Goal: Information Seeking & Learning: Learn about a topic

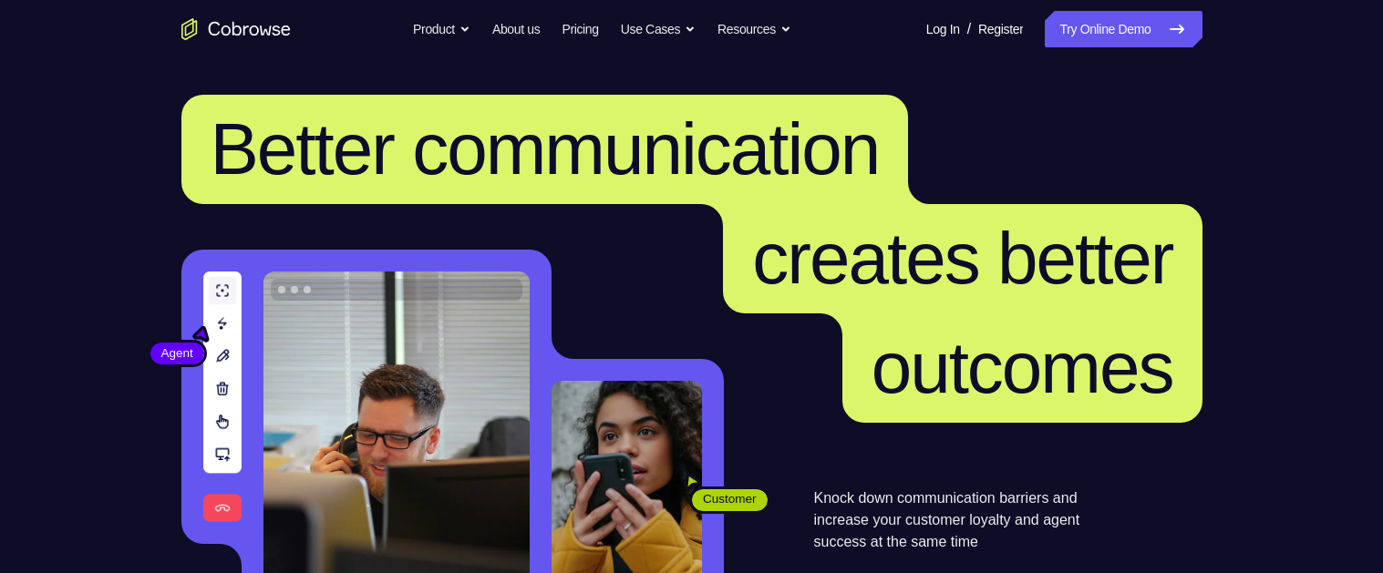
scroll to position [402, 0]
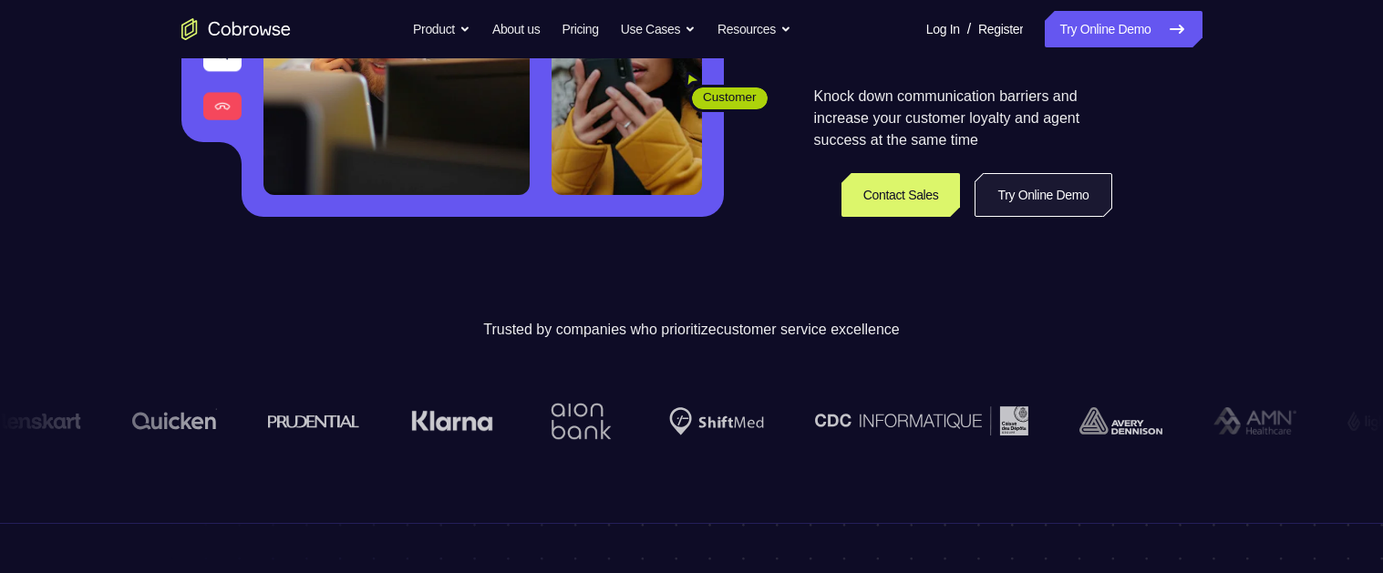
click at [995, 191] on link "Try Online Demo" at bounding box center [1042, 195] width 137 height 44
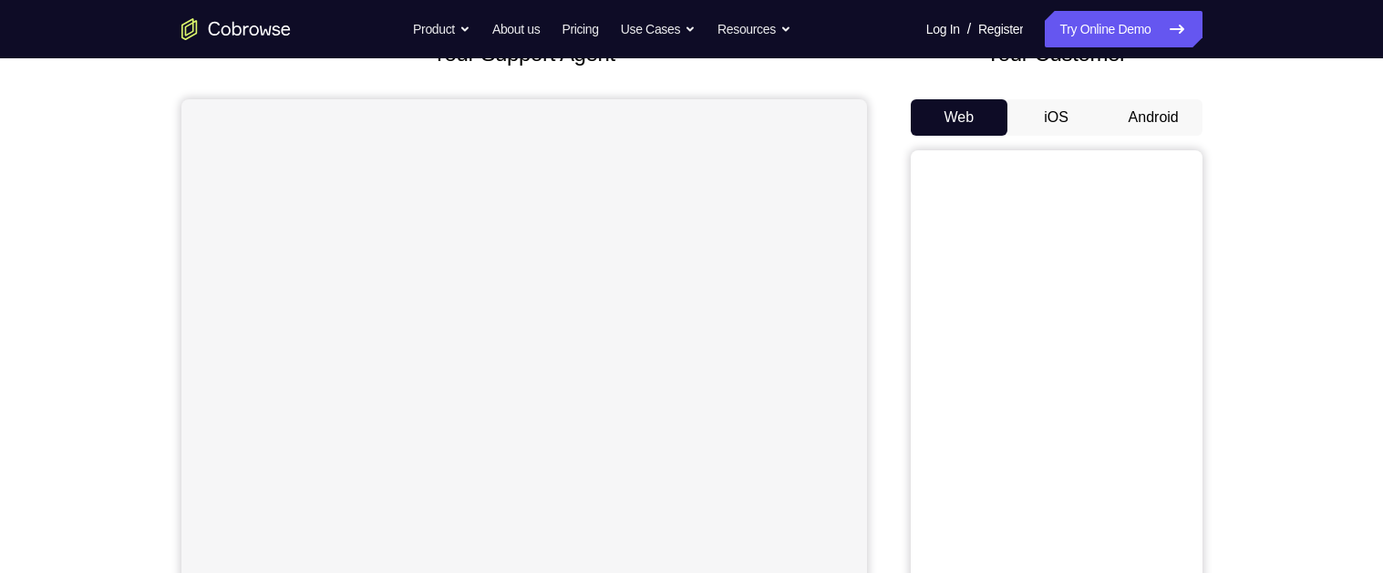
scroll to position [135, 0]
click at [1144, 120] on button "Android" at bounding box center [1154, 120] width 98 height 36
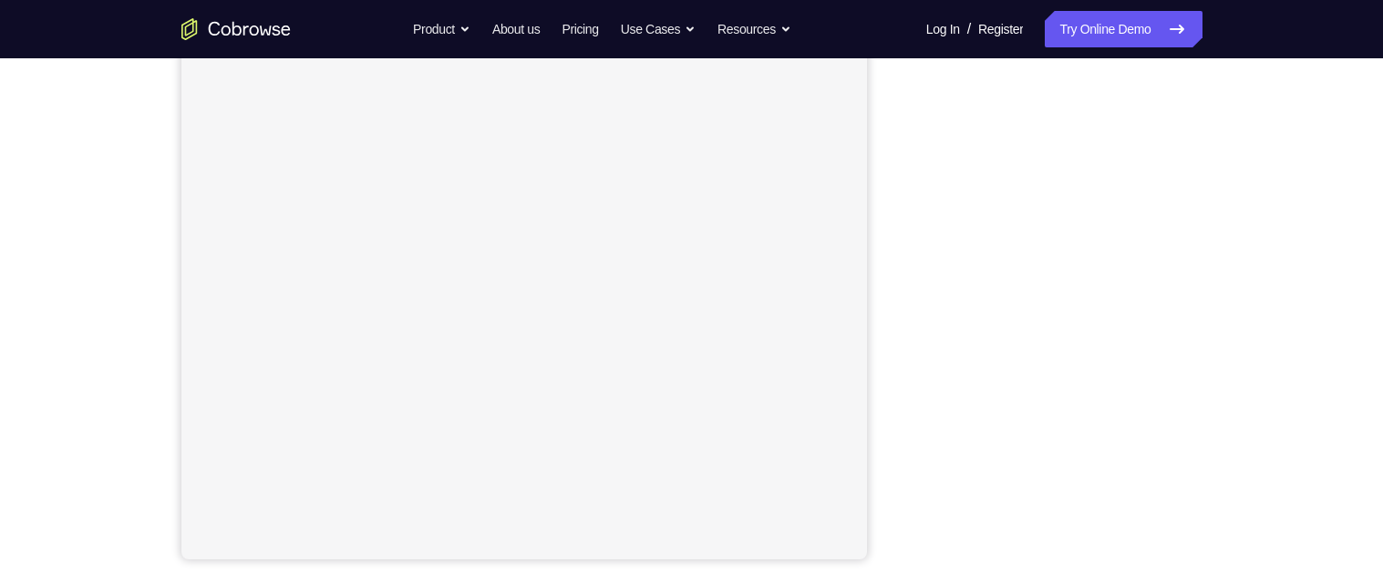
scroll to position [284, 0]
